Goal: Register for event/course

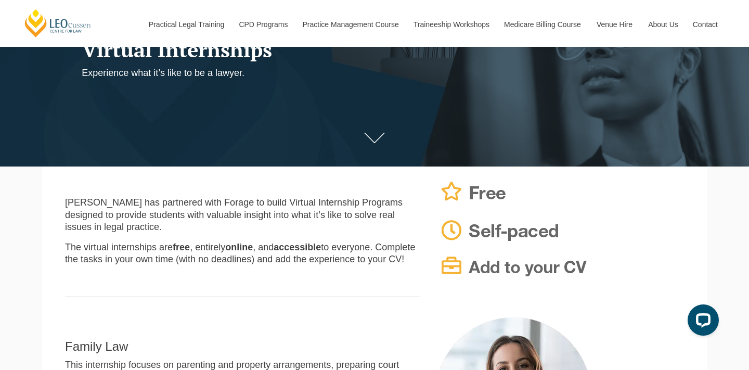
scroll to position [158, 0]
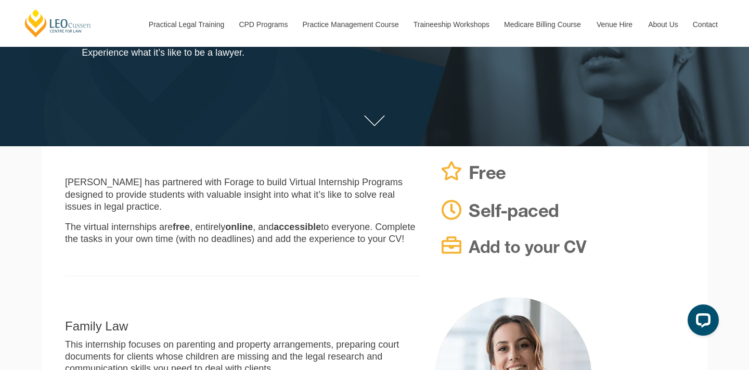
click at [372, 110] on link at bounding box center [375, 120] width 42 height 31
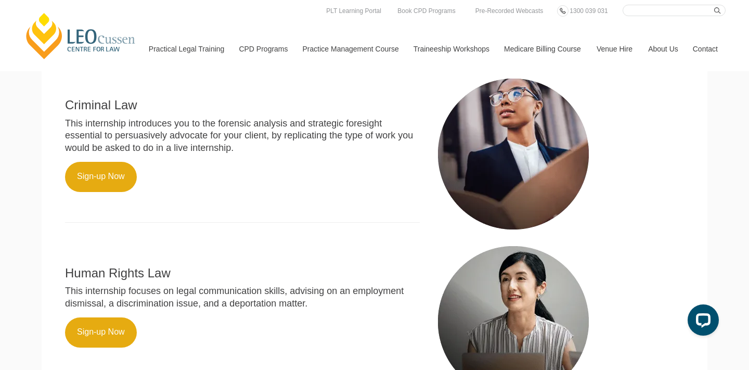
scroll to position [539, 0]
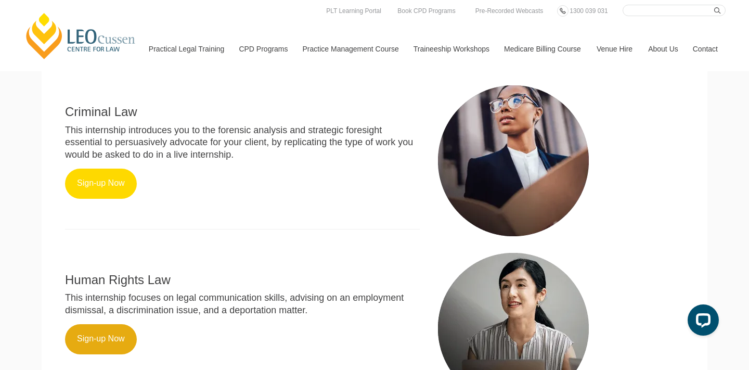
click at [111, 179] on link "Sign-up Now" at bounding box center [101, 183] width 72 height 30
